Goal: Find specific page/section: Find specific page/section

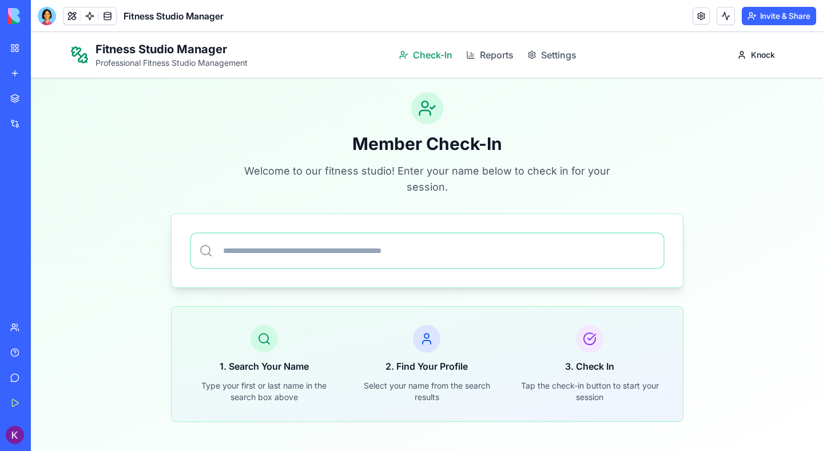
click at [427, 51] on span "Check-In" at bounding box center [432, 55] width 39 height 14
click at [489, 55] on span "Reports" at bounding box center [497, 55] width 34 height 14
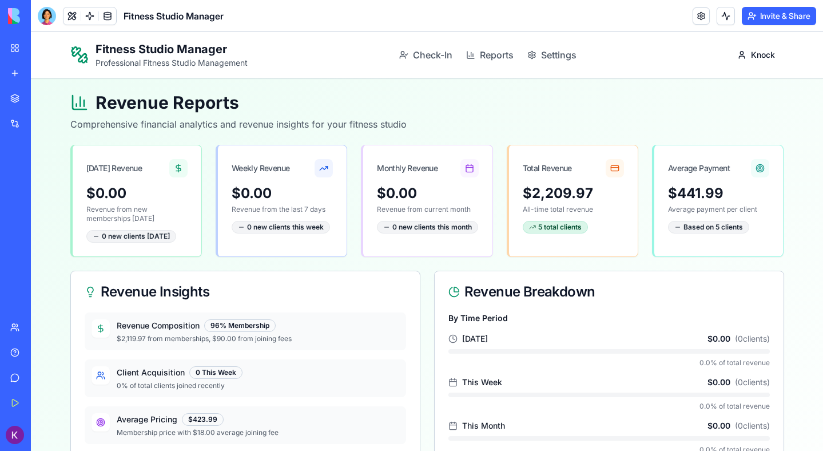
click at [410, 129] on p "Comprehensive financial analytics and revenue insights for your fitness studio" at bounding box center [427, 124] width 714 height 14
